Goal: Task Accomplishment & Management: Complete application form

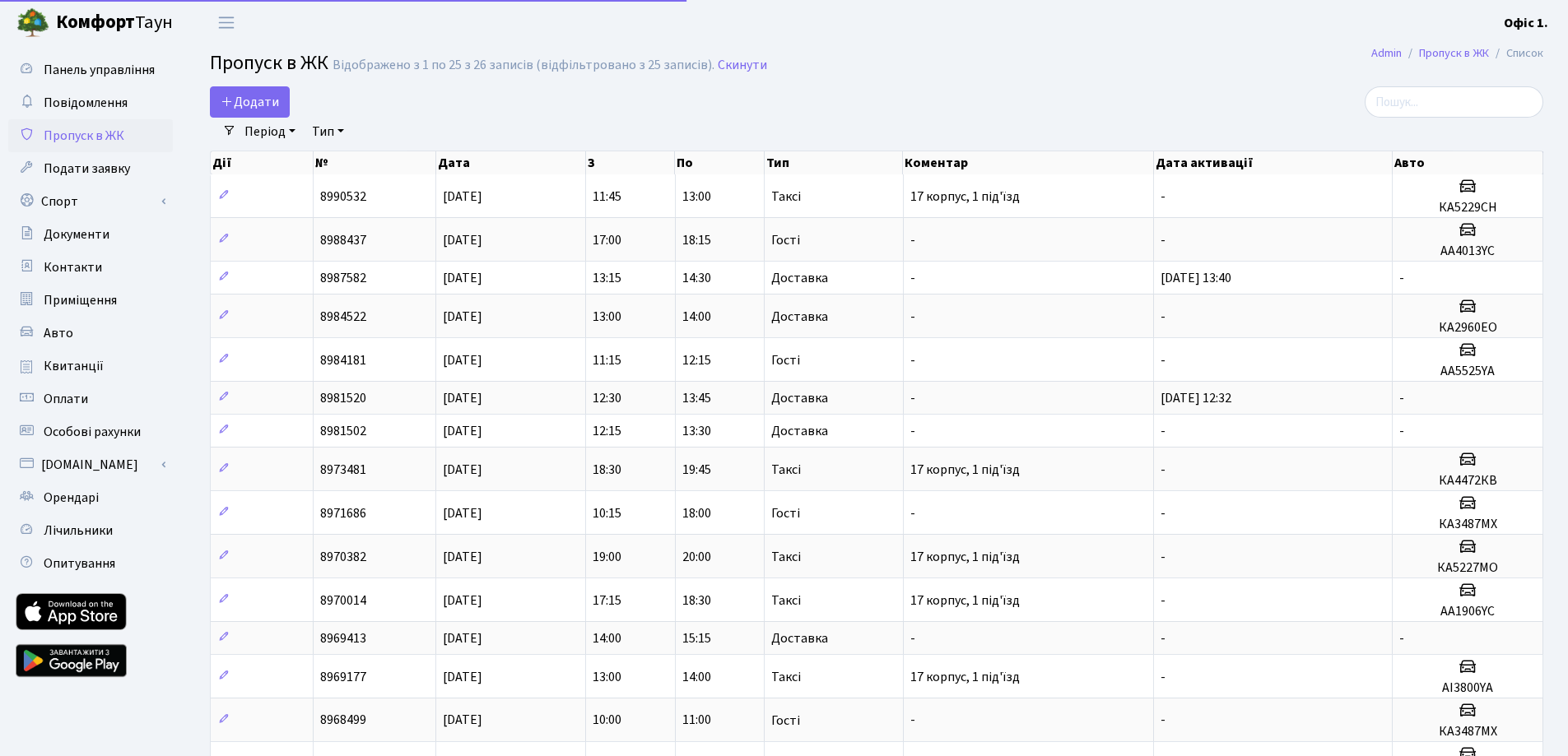
select select "25"
click at [252, 97] on span "Додати" at bounding box center [249, 102] width 58 height 18
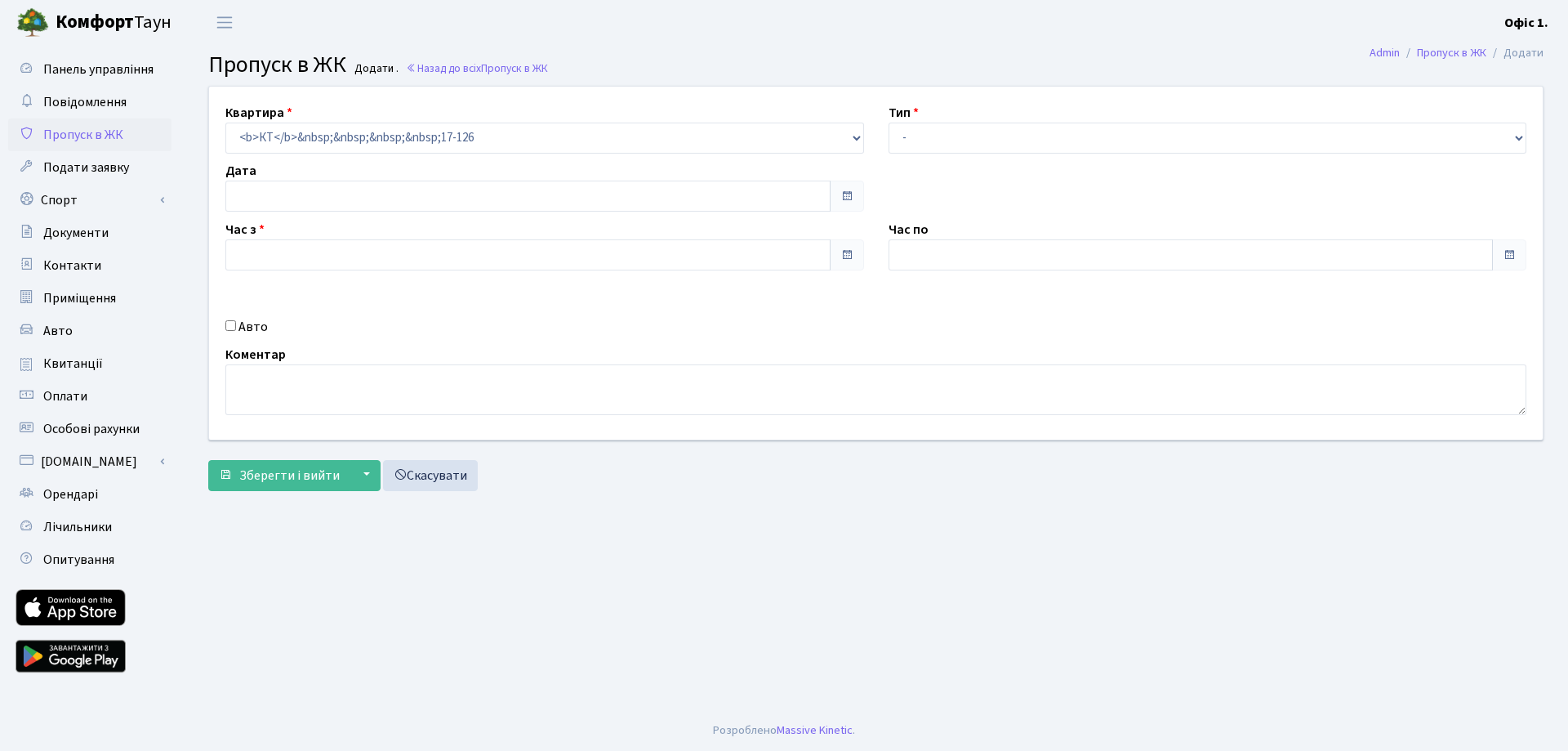
type input "[DATE]"
type input "12:30"
type input "13:45"
click at [915, 124] on select "- Доставка Таксі Гості Сервіс" at bounding box center [1208, 138] width 639 height 31
click at [889, 123] on select "- Доставка Таксі Гості Сервіс" at bounding box center [1208, 138] width 639 height 31
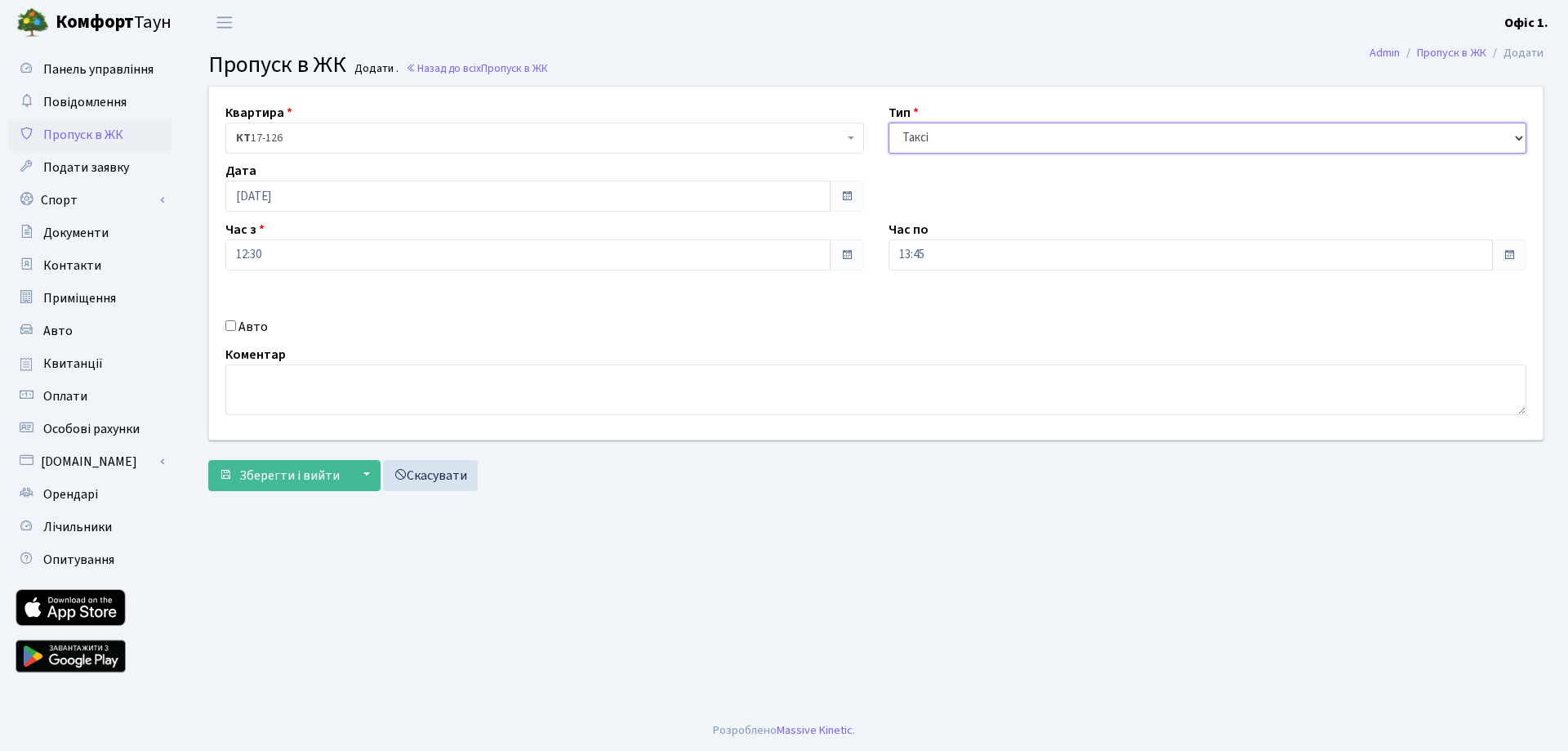
click at [924, 146] on select "- Доставка Таксі Гості Сервіс" at bounding box center [1208, 138] width 639 height 31
select select "3"
click at [889, 123] on select "- Доставка Таксі Гості Сервіс" at bounding box center [1208, 138] width 639 height 31
click at [236, 338] on div "Квартира <b>КТ</b>&nbsp;&nbsp;&nbsp;&nbsp;17-126 КТ 17-126 Тип - Доставка Таксі…" at bounding box center [876, 262] width 1358 height 353
click at [238, 324] on label "Авто" at bounding box center [253, 326] width 29 height 19
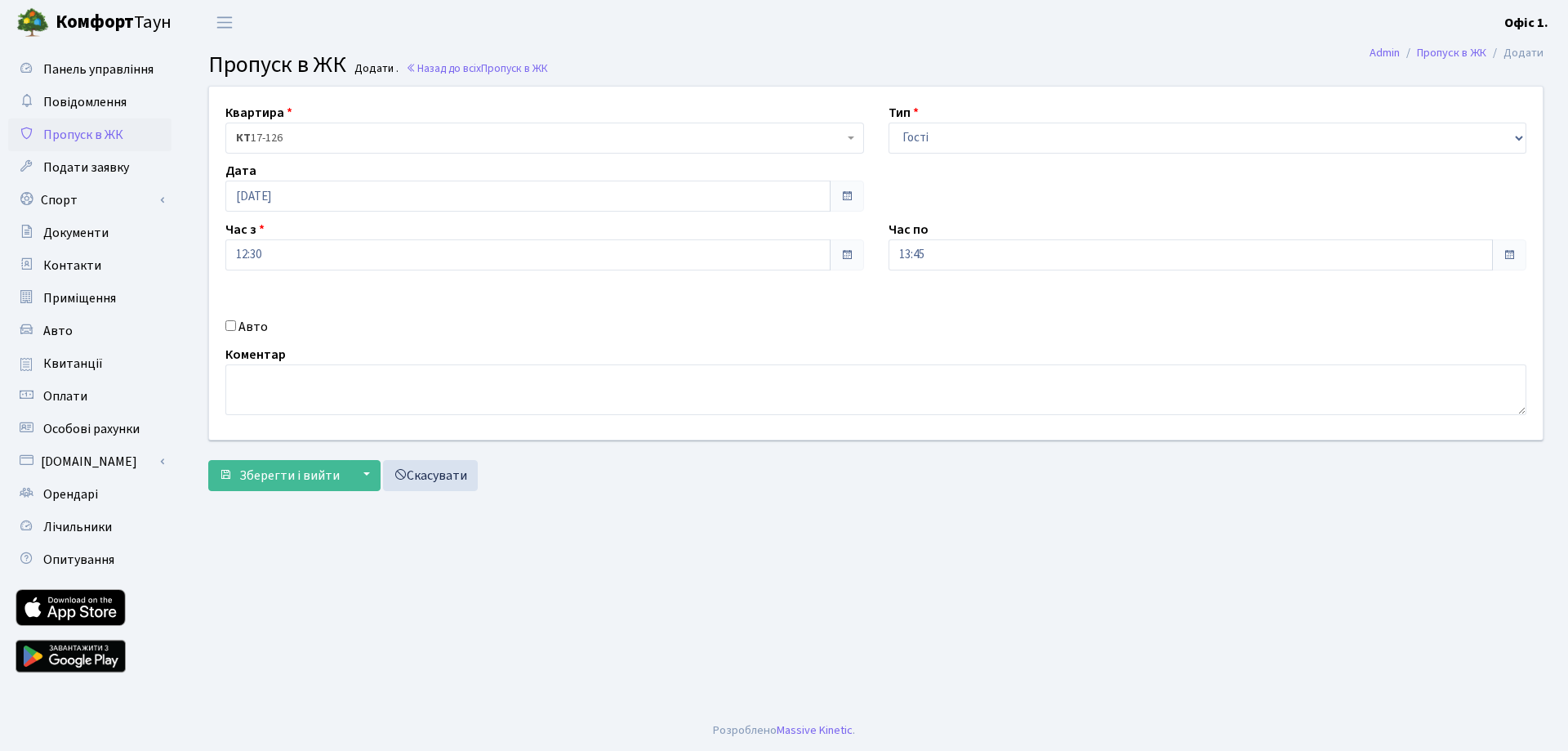
click at [236, 324] on input "Авто" at bounding box center [231, 326] width 11 height 11
checkbox input "true"
click at [952, 315] on input "text" at bounding box center [1208, 313] width 639 height 31
paste input "Ав0222ен"
type input "Ав0222ен"
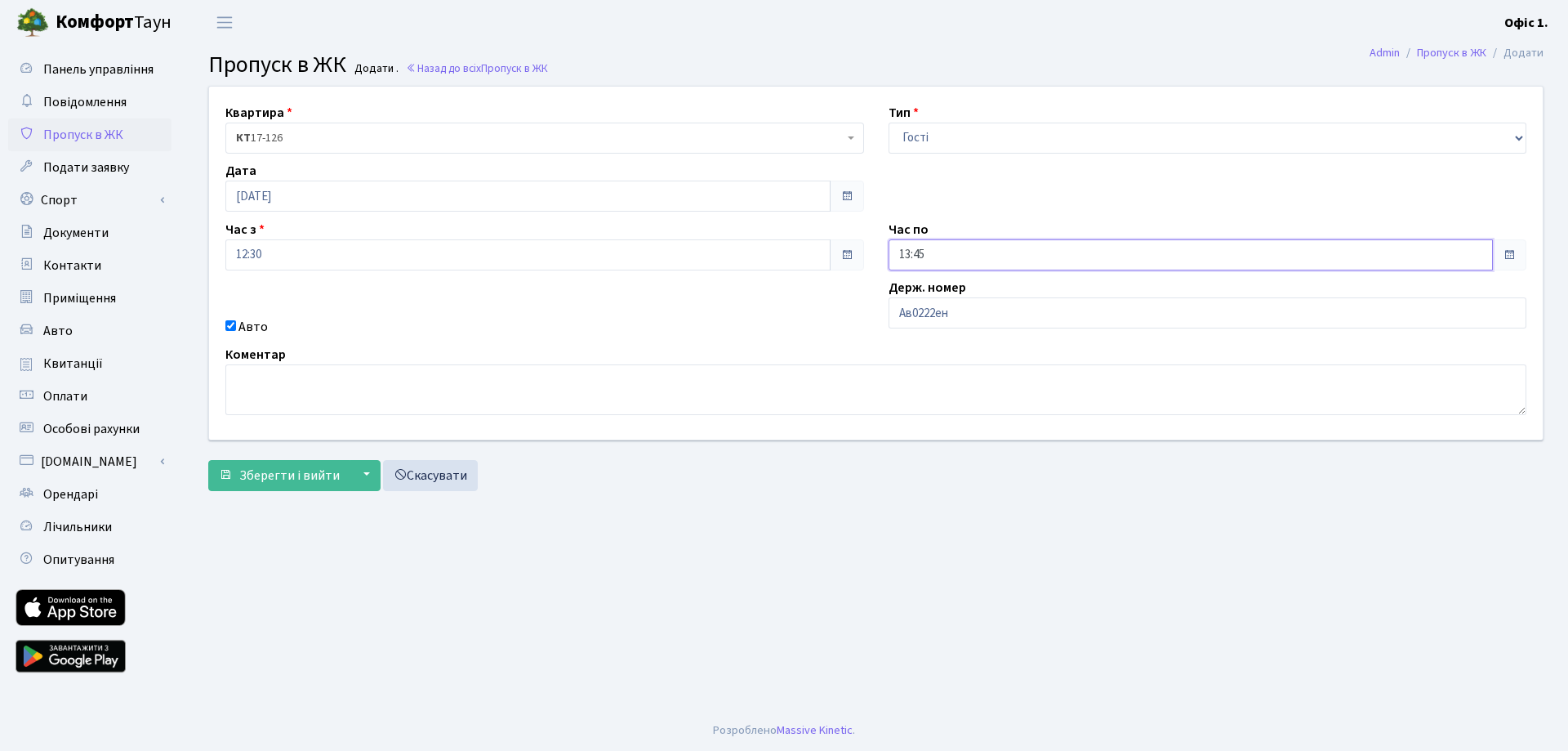
click at [958, 247] on input "13:45" at bounding box center [1191, 255] width 605 height 31
drag, startPoint x: 948, startPoint y: 308, endPoint x: 939, endPoint y: 308, distance: 9.0
click at [942, 308] on icon at bounding box center [933, 311] width 44 height 44
click at [939, 308] on icon at bounding box center [933, 311] width 44 height 44
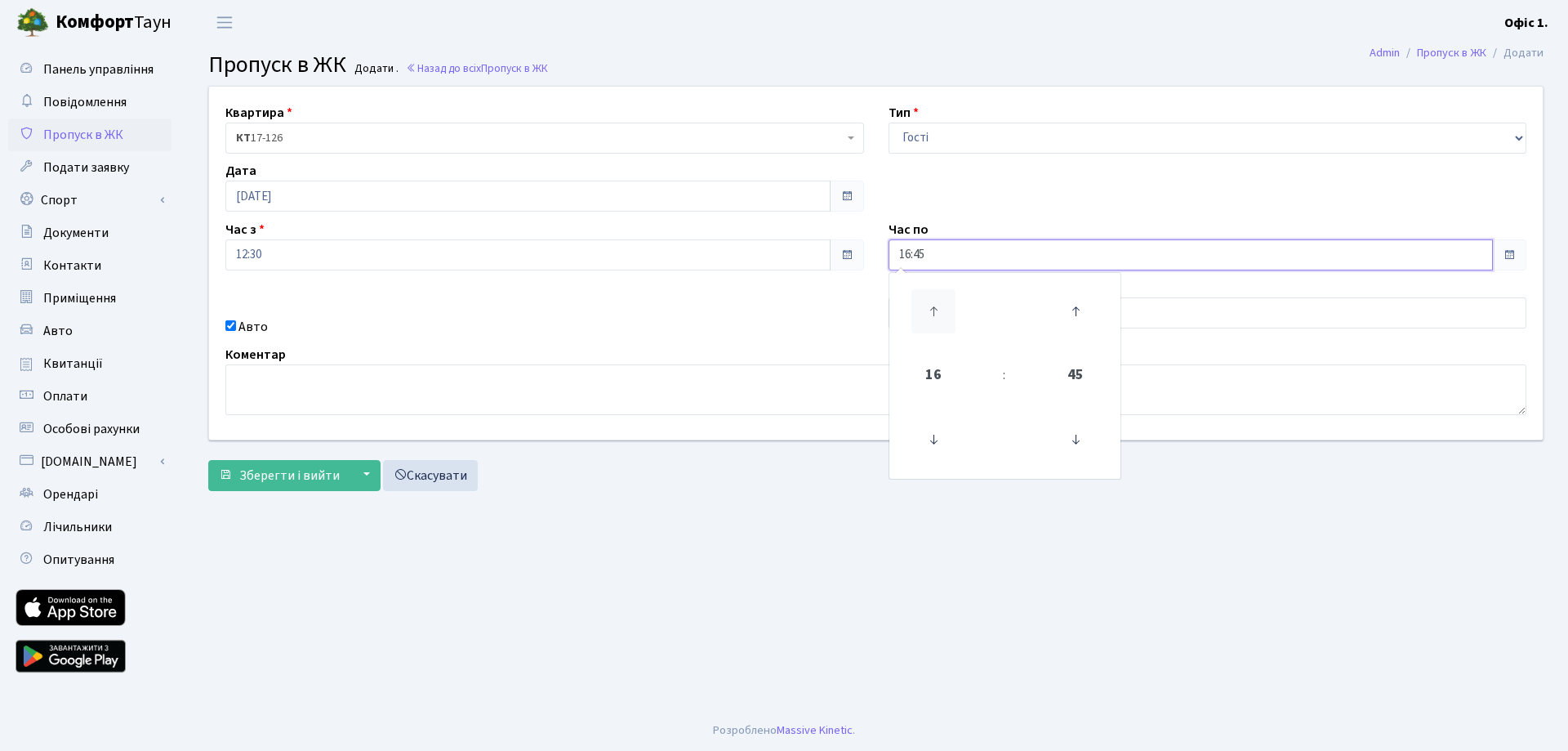
click at [939, 308] on icon at bounding box center [933, 311] width 44 height 44
type input "18:45"
click at [665, 458] on form "Квартира <b>КТ</b>&nbsp;&nbsp;&nbsp;&nbsp;17-126 КТ 17-126 Тип - Доставка Таксі…" at bounding box center [875, 289] width 1335 height 405
click at [907, 313] on input "Ав0222ен" at bounding box center [1208, 313] width 639 height 31
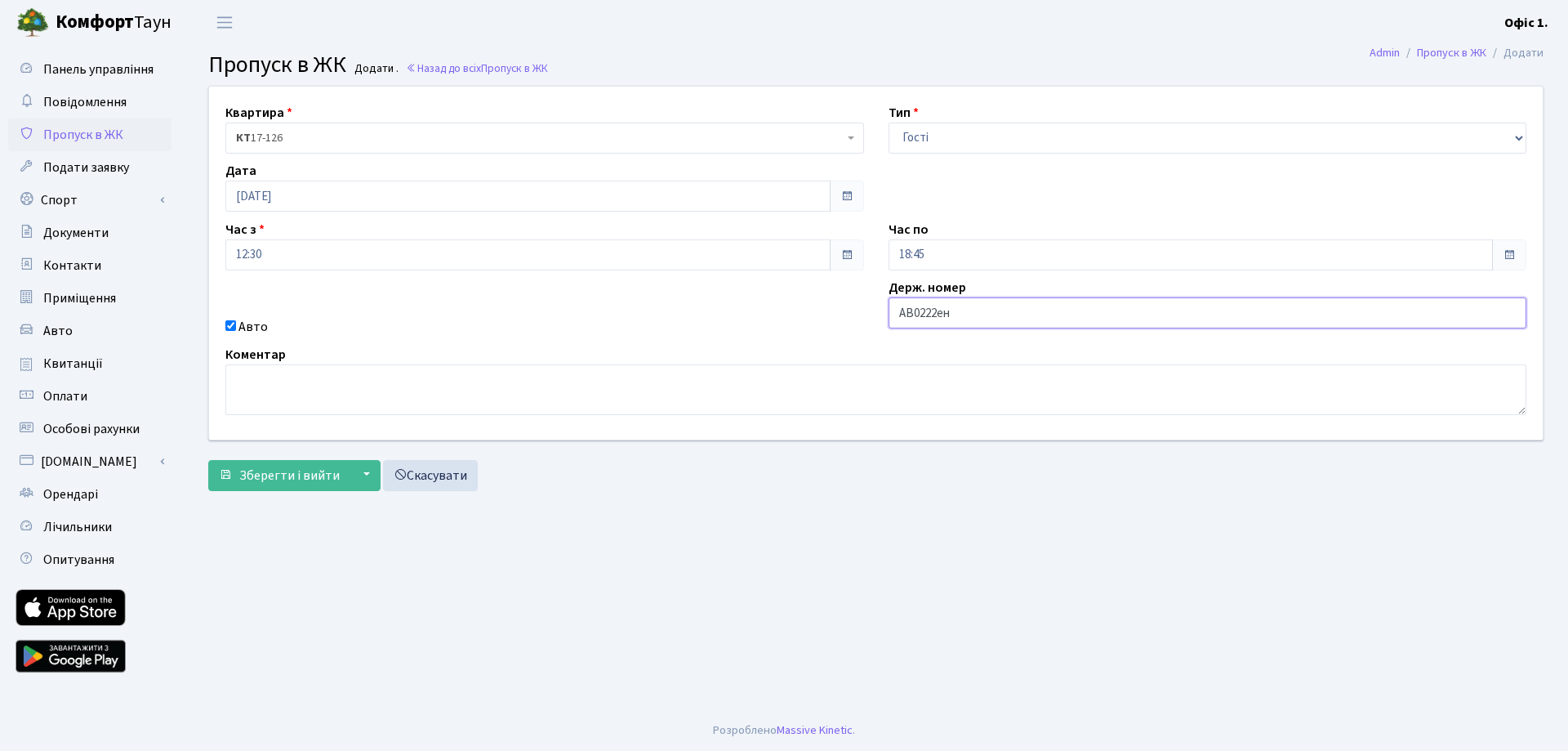
drag, startPoint x: 950, startPoint y: 312, endPoint x: 938, endPoint y: 315, distance: 12.4
click at [938, 315] on input "АВ0222ен" at bounding box center [1208, 313] width 639 height 31
type input "АВ0222ЕН"
click at [244, 476] on span "Зберегти і вийти" at bounding box center [290, 476] width 101 height 18
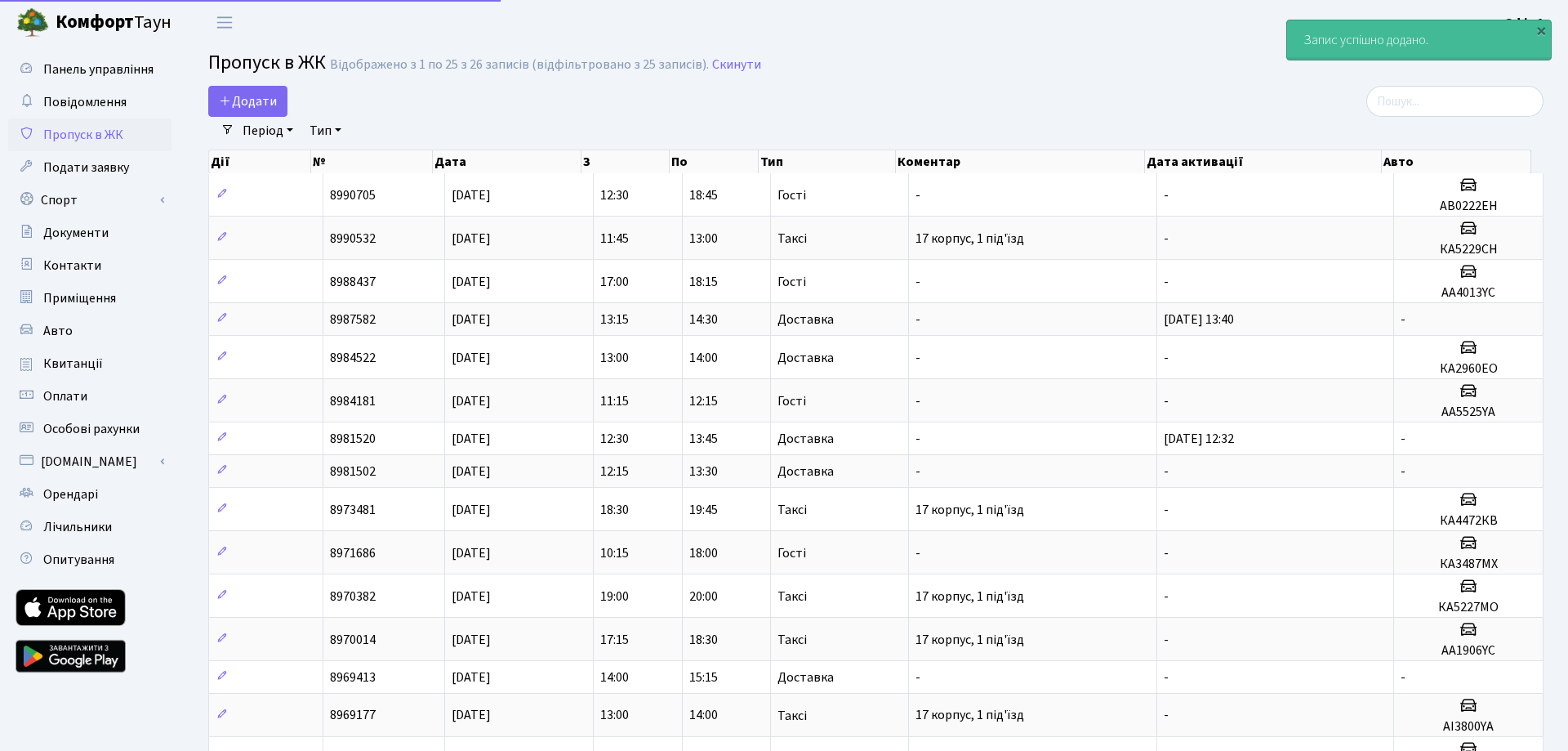
select select "25"
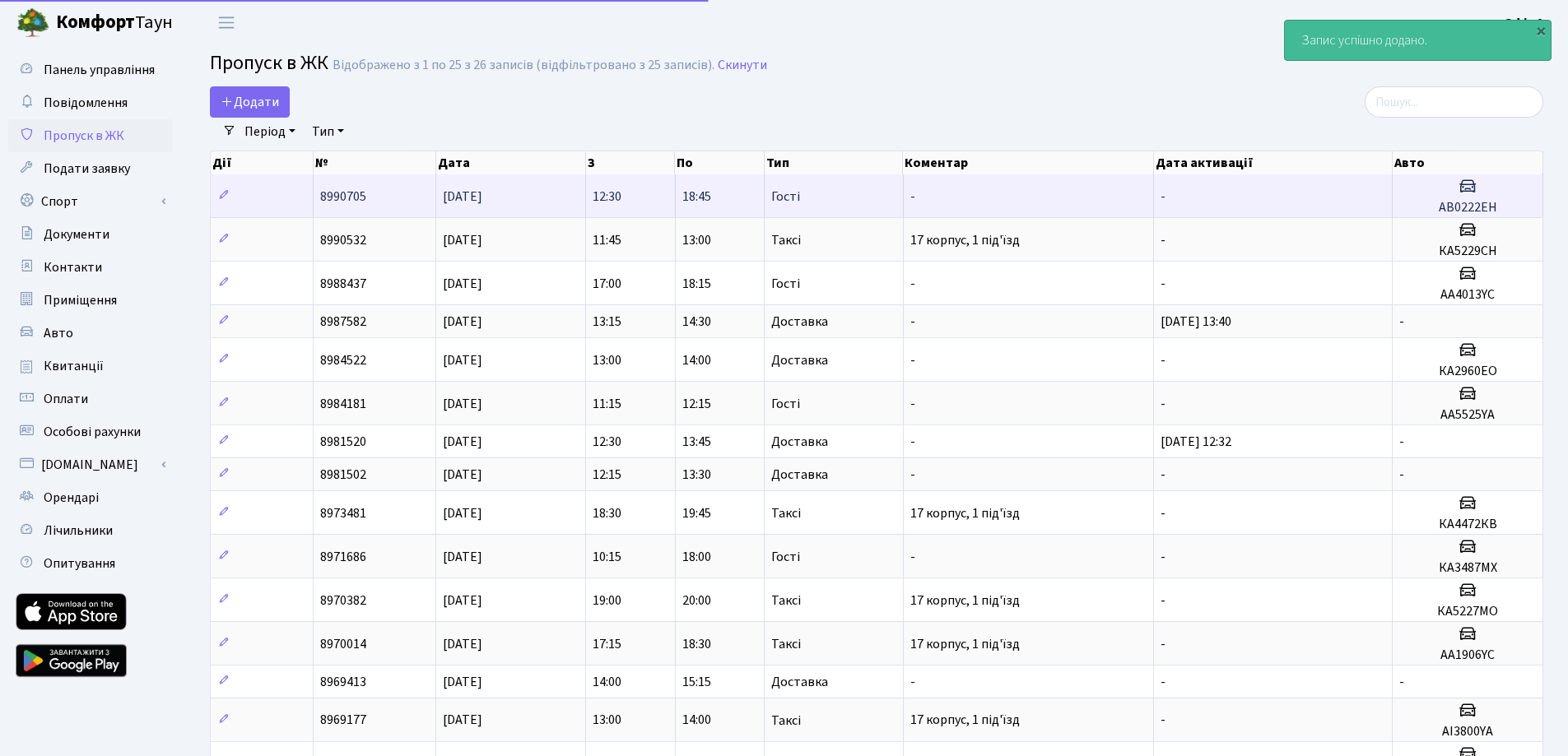
click at [1050, 195] on td "-" at bounding box center [1028, 196] width 250 height 42
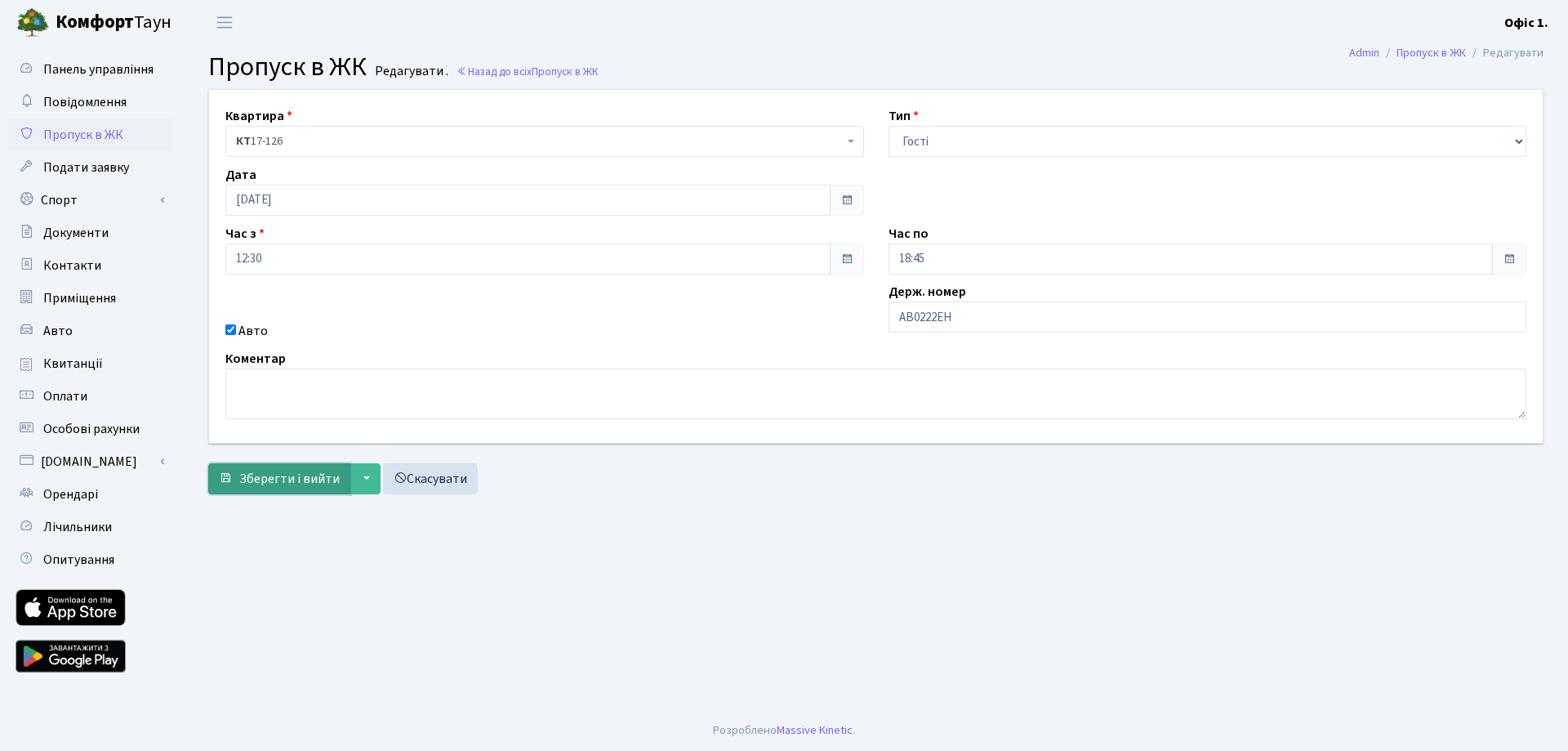
click at [267, 482] on span "Зберегти і вийти" at bounding box center [290, 479] width 101 height 18
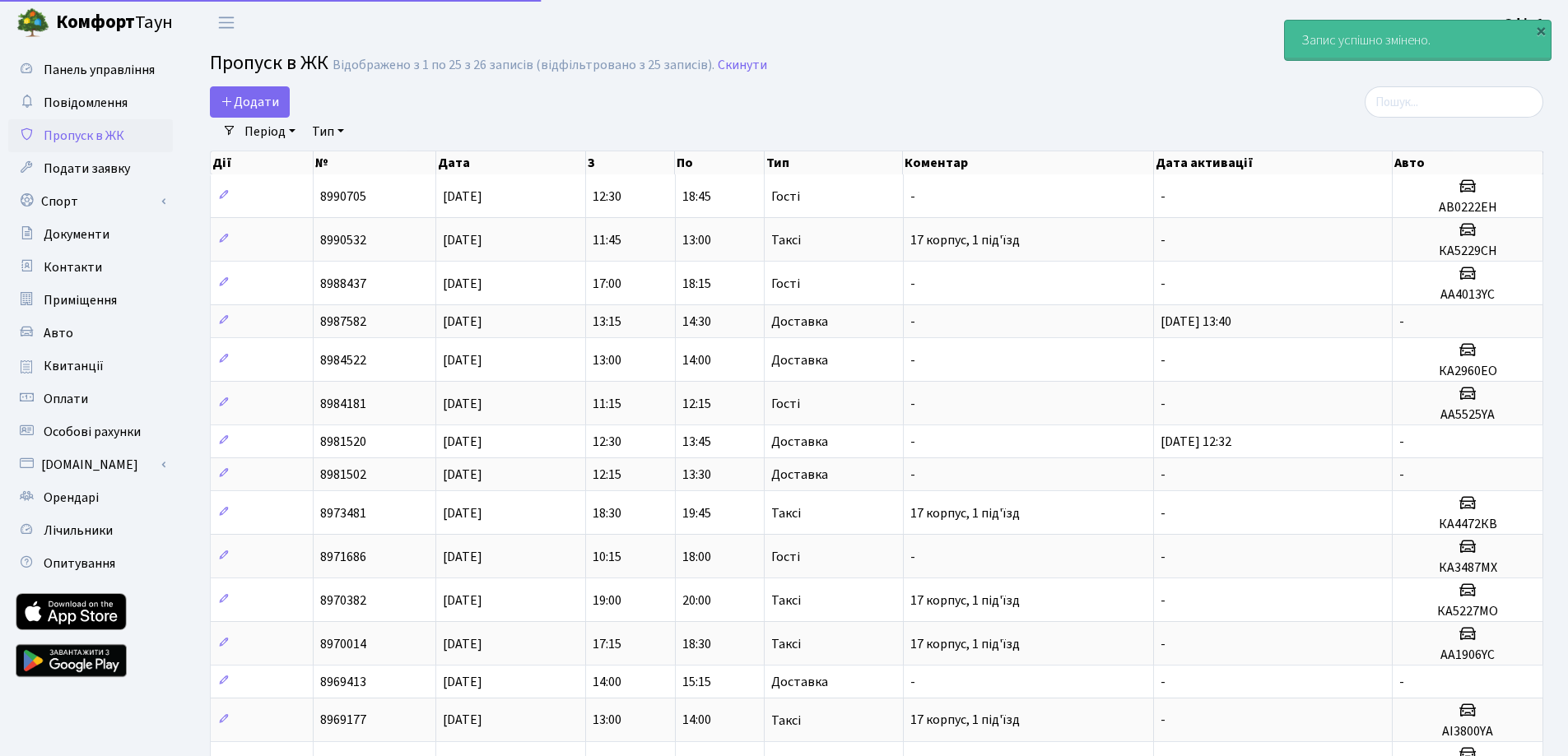
select select "25"
